Goal: Information Seeking & Learning: Find specific fact

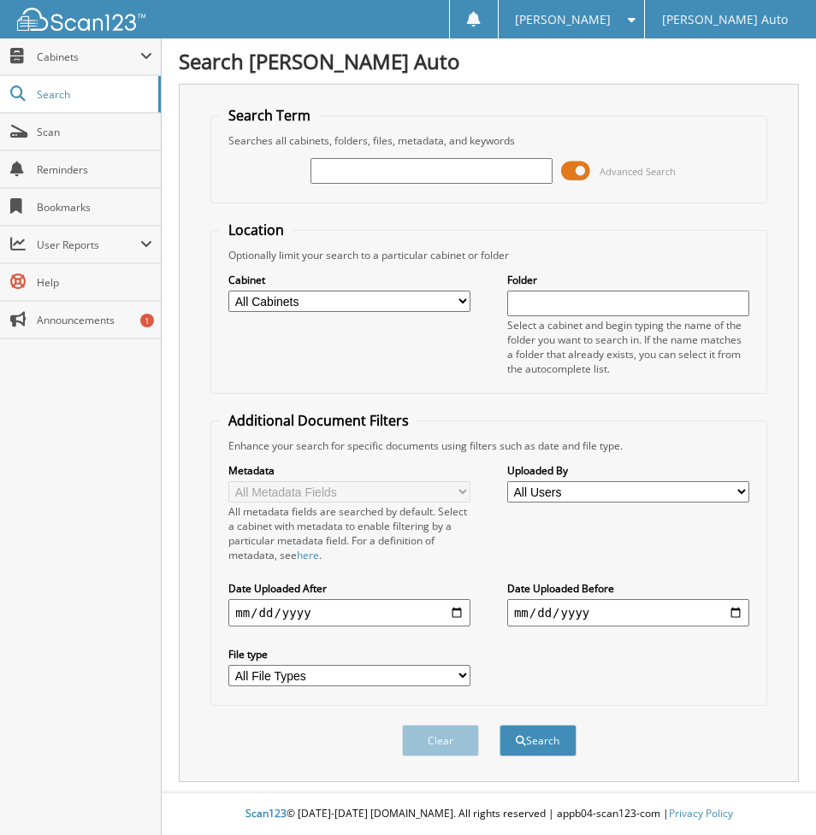
drag, startPoint x: 351, startPoint y: 175, endPoint x: 319, endPoint y: 168, distance: 33.4
type input "476605"
click at [499, 725] on button "Search" at bounding box center [537, 741] width 77 height 32
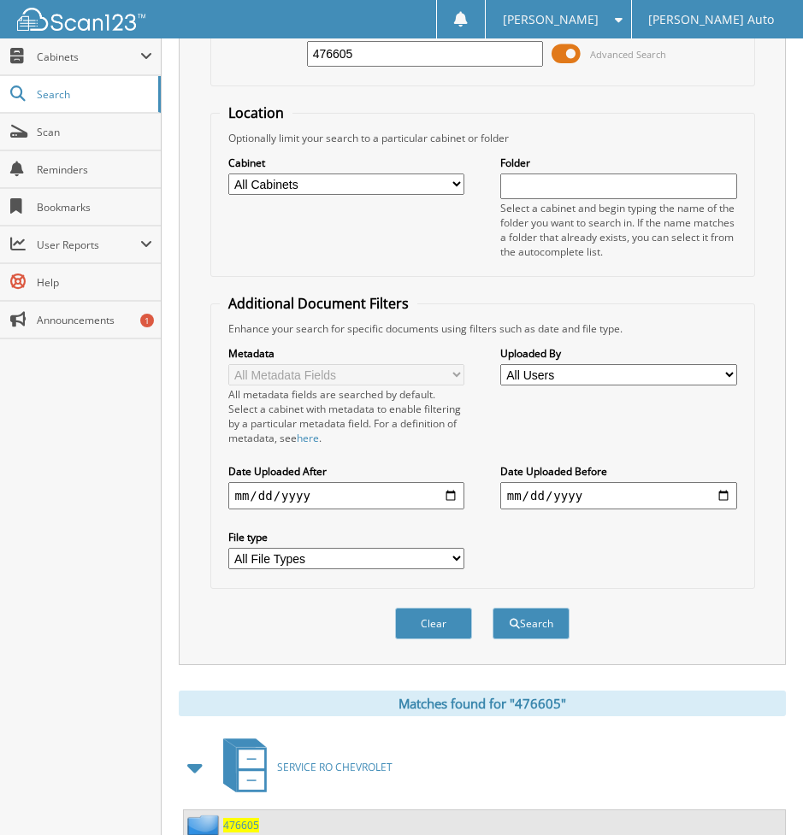
scroll to position [249, 0]
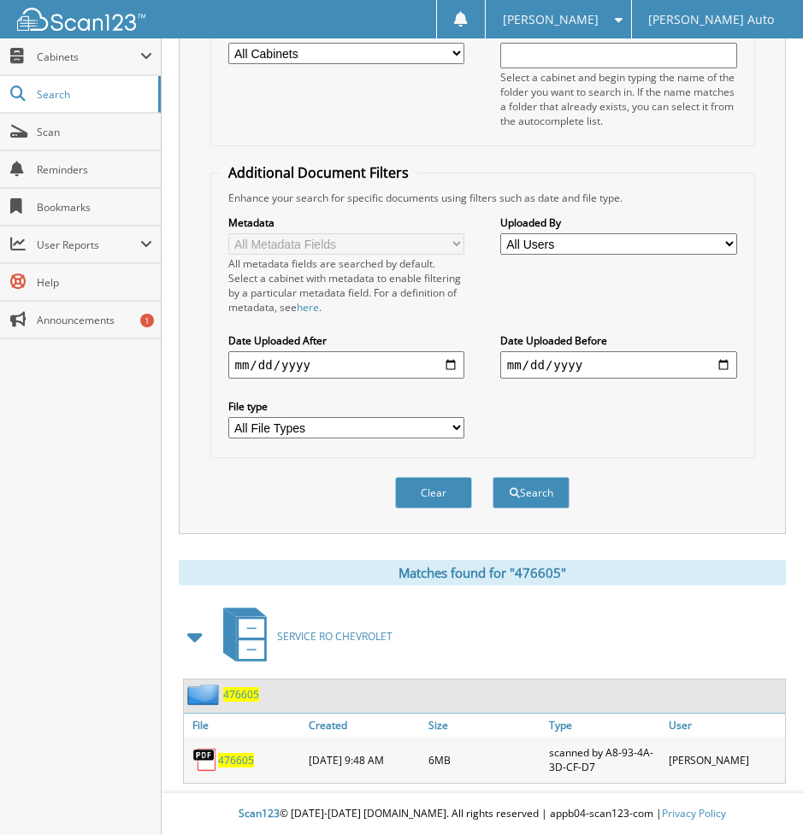
click at [227, 758] on span "476605" at bounding box center [236, 760] width 36 height 15
